Goal: Use online tool/utility: Utilize a website feature to perform a specific function

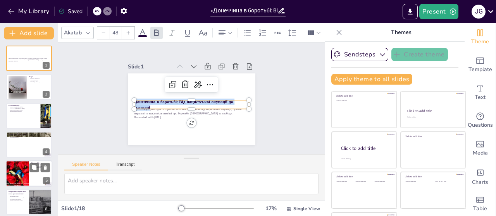
checkbox input "true"
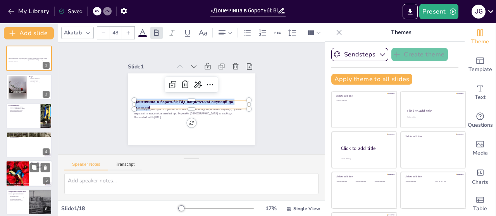
click at [16, 177] on div at bounding box center [17, 174] width 34 height 26
checkbox input "true"
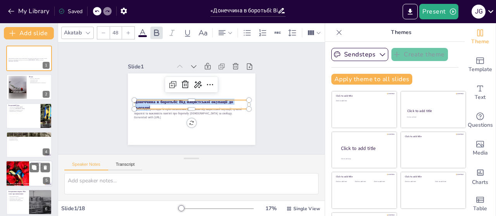
checkbox input "true"
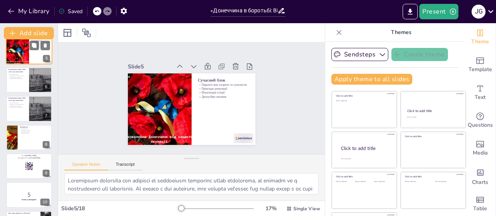
scroll to position [127, 0]
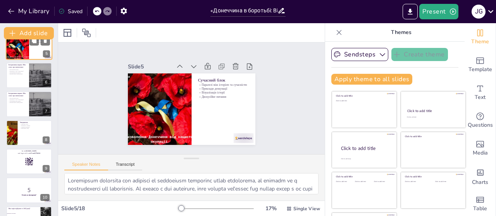
checkbox input "true"
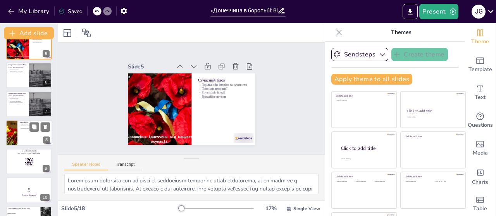
checkbox input "true"
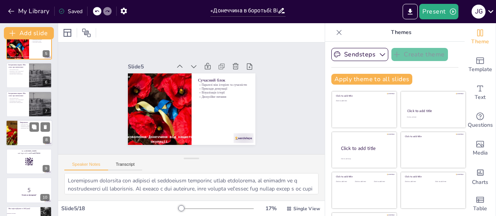
checkbox input "true"
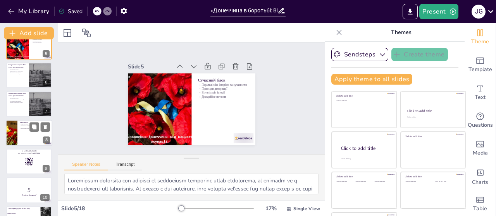
checkbox input "true"
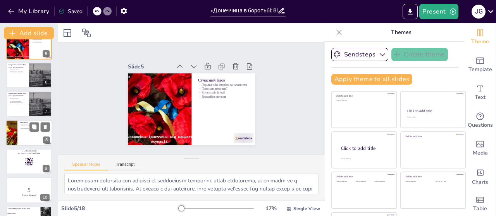
click at [18, 129] on div at bounding box center [29, 133] width 46 height 26
checkbox input "true"
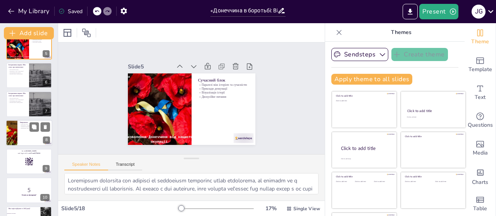
checkbox input "true"
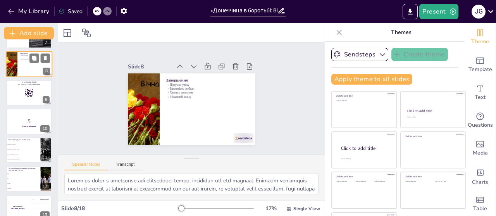
scroll to position [199, 0]
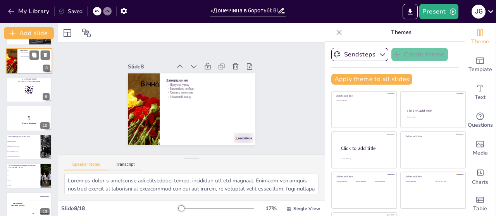
checkbox input "true"
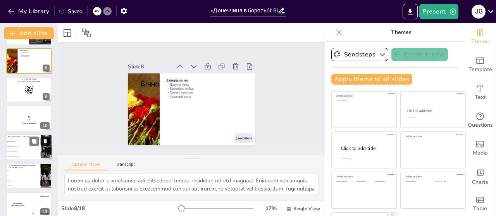
checkbox input "true"
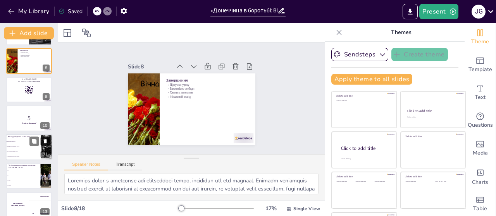
checkbox input "true"
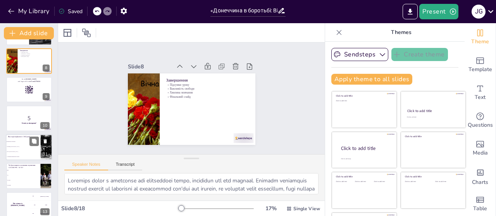
checkbox input "true"
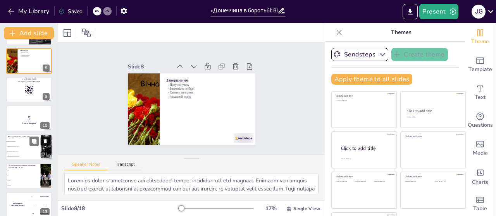
click at [48, 141] on button at bounding box center [45, 141] width 9 height 9
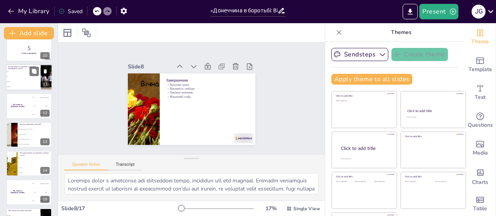
checkbox input "true"
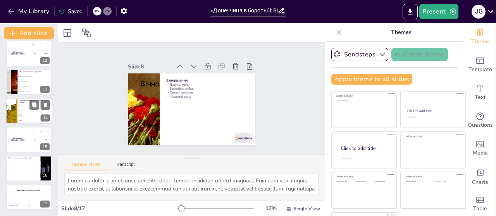
checkbox input "true"
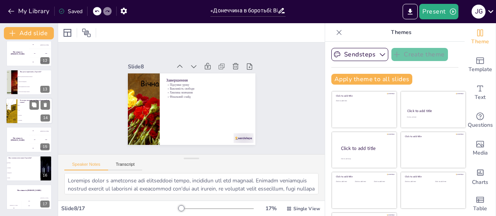
checkbox input "true"
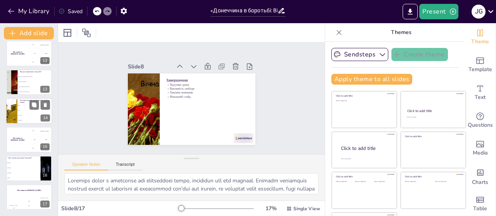
checkbox input "true"
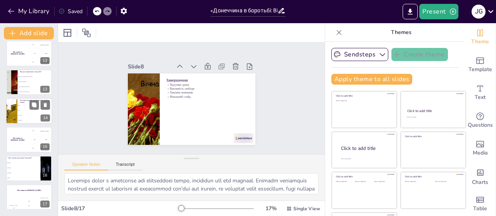
checkbox input "true"
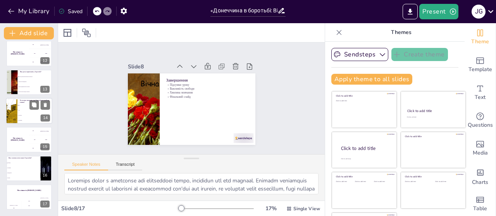
checkbox input "true"
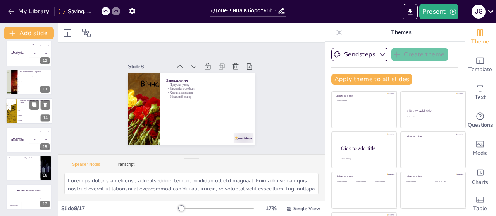
click at [19, 107] on li "Так" at bounding box center [34, 105] width 35 height 5
checkbox input "true"
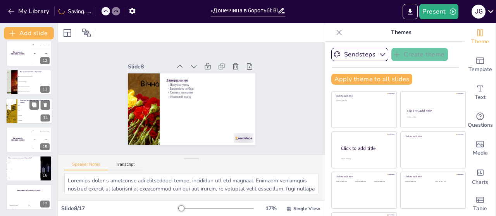
checkbox input "true"
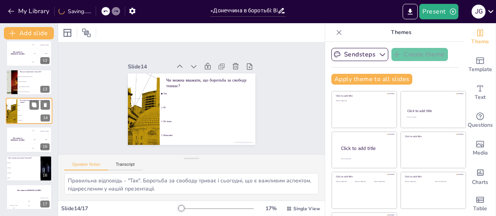
checkbox input "true"
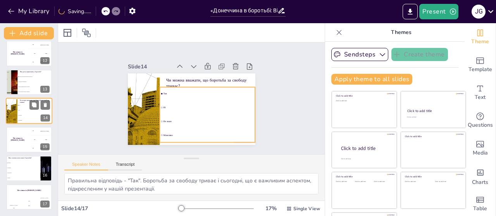
click at [19, 107] on li "Так" at bounding box center [34, 105] width 35 height 5
checkbox input "true"
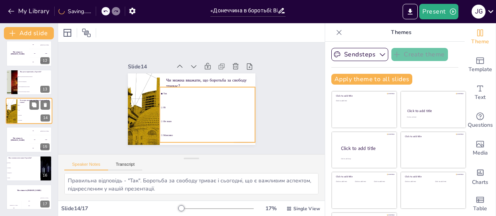
checkbox input "true"
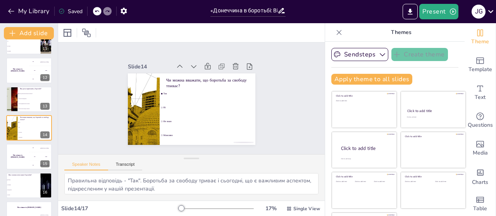
checkbox input "true"
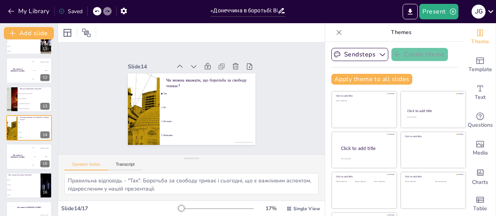
checkbox input "true"
